Goal: Transaction & Acquisition: Purchase product/service

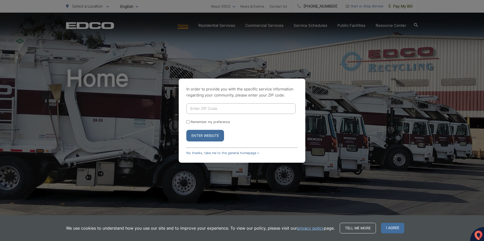
click at [218, 107] on input "Enter ZIP Code" at bounding box center [240, 108] width 109 height 11
type input "92028"
click at [208, 136] on button "Enter Website" at bounding box center [205, 136] width 38 height 12
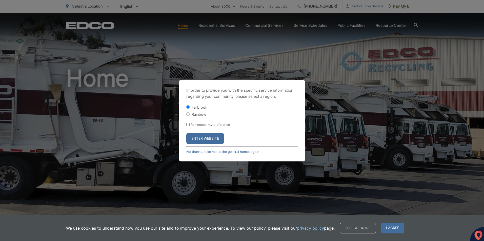
click at [204, 136] on button "Enter Website" at bounding box center [205, 139] width 38 height 12
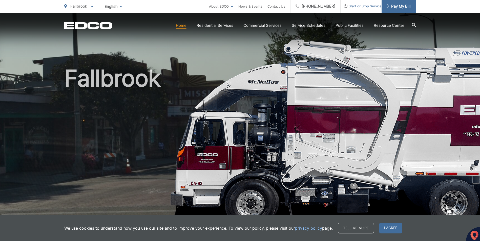
click at [400, 5] on span "Pay My Bill" at bounding box center [399, 6] width 24 height 6
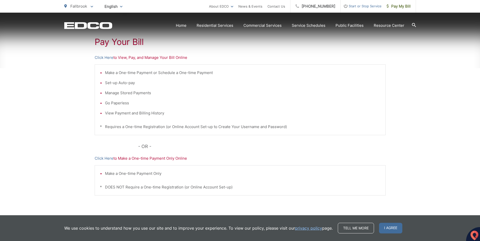
scroll to position [118, 0]
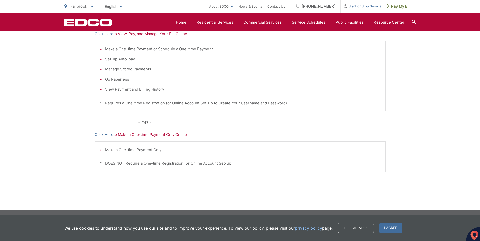
click at [163, 136] on p "Click Here to Make a One-time Payment Only Online" at bounding box center [240, 135] width 291 height 6
click at [108, 135] on link "Click Here" at bounding box center [104, 135] width 19 height 6
